Goal: Task Accomplishment & Management: Complete application form

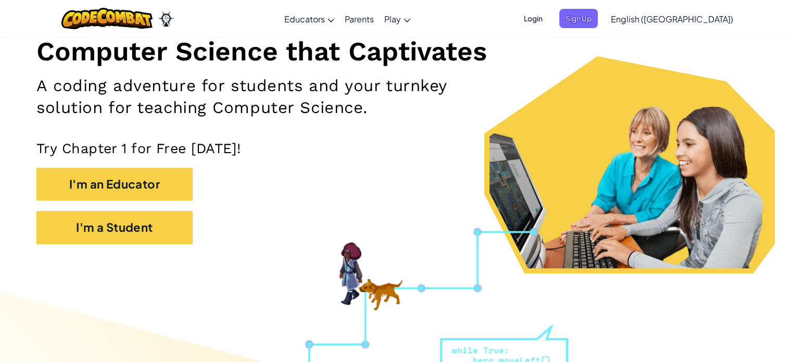
scroll to position [123, 0]
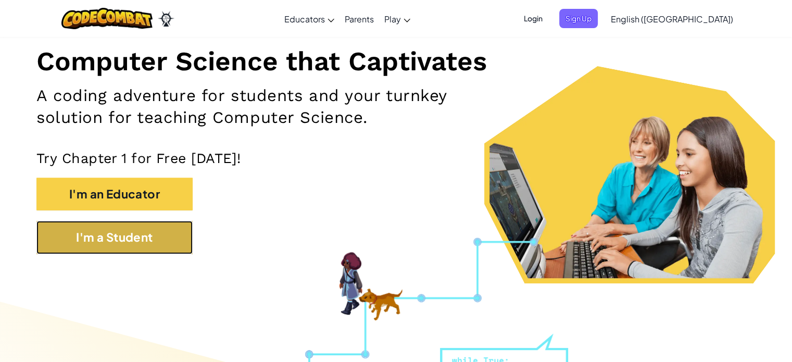
click at [65, 238] on button "I'm a Student" at bounding box center [114, 237] width 156 height 33
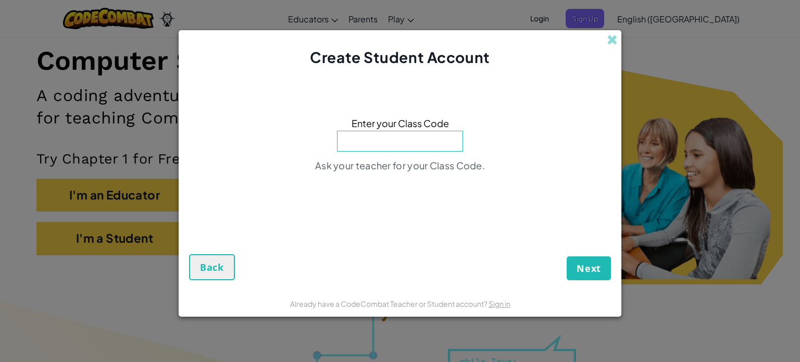
drag, startPoint x: 65, startPoint y: 238, endPoint x: 340, endPoint y: 224, distance: 276.0
click at [340, 224] on div "Create Student Account Enter your Class Code Ask your teacher for your Class Co…" at bounding box center [400, 181] width 800 height 362
click at [612, 37] on span at bounding box center [612, 39] width 11 height 11
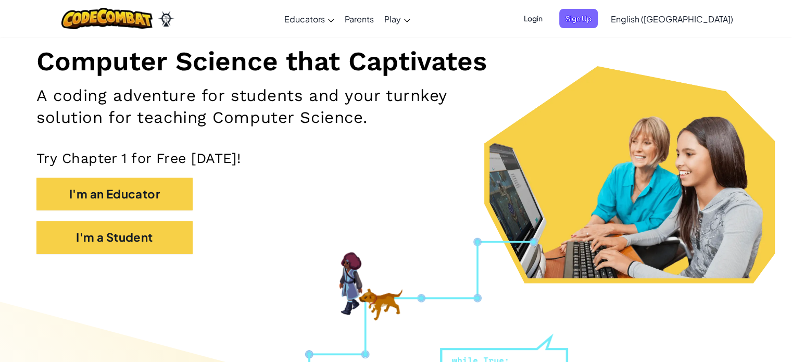
click at [589, 65] on div "Computer Science that Captivates A coding adventure for students and your turnk…" at bounding box center [396, 116] width 720 height 297
click at [672, 91] on div "Computer Science that Captivates A coding adventure for students and your turnk…" at bounding box center [396, 116] width 720 height 297
click at [667, 88] on div "Computer Science that Captivates A coding adventure for students and your turnk…" at bounding box center [396, 116] width 720 height 297
